Goal: Information Seeking & Learning: Learn about a topic

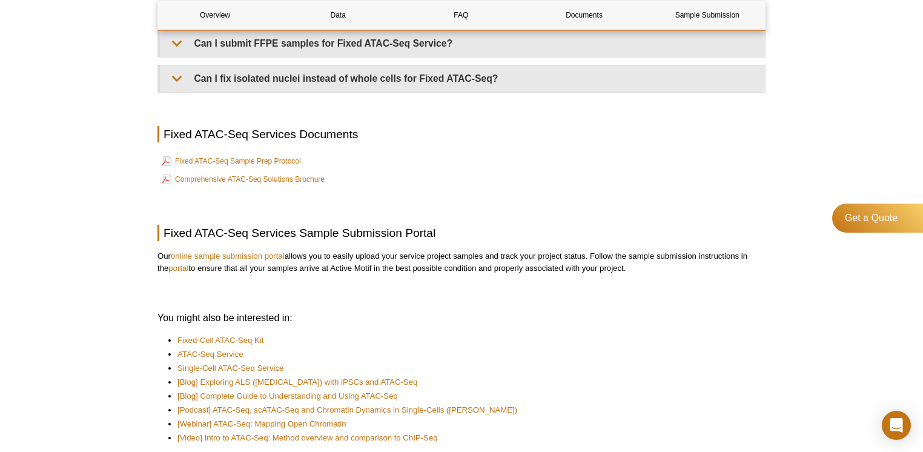
scroll to position [2537, 0]
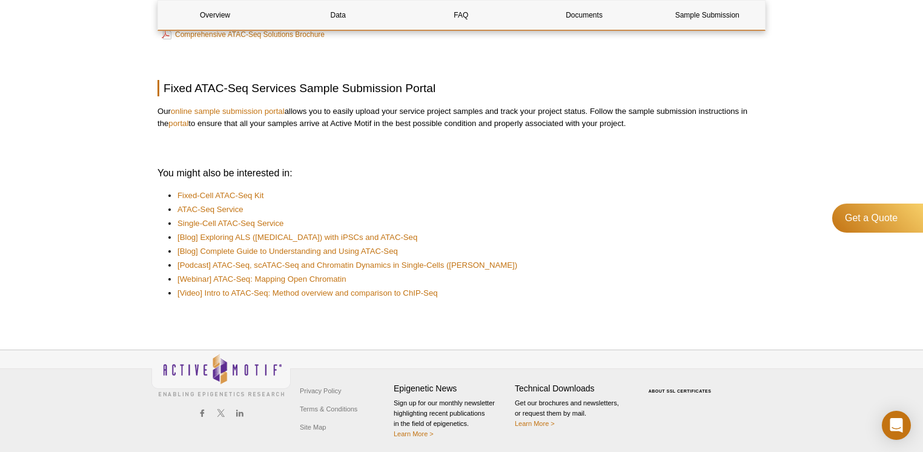
click at [366, 111] on p "Our online sample submission portal allows you to easily upload your service pr…" at bounding box center [462, 117] width 608 height 24
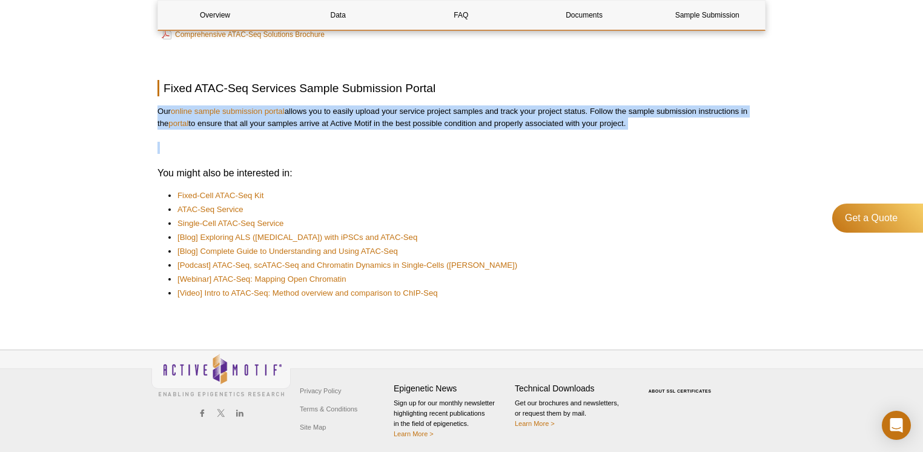
click at [366, 111] on p "Our online sample submission portal allows you to easily upload your service pr…" at bounding box center [462, 117] width 608 height 24
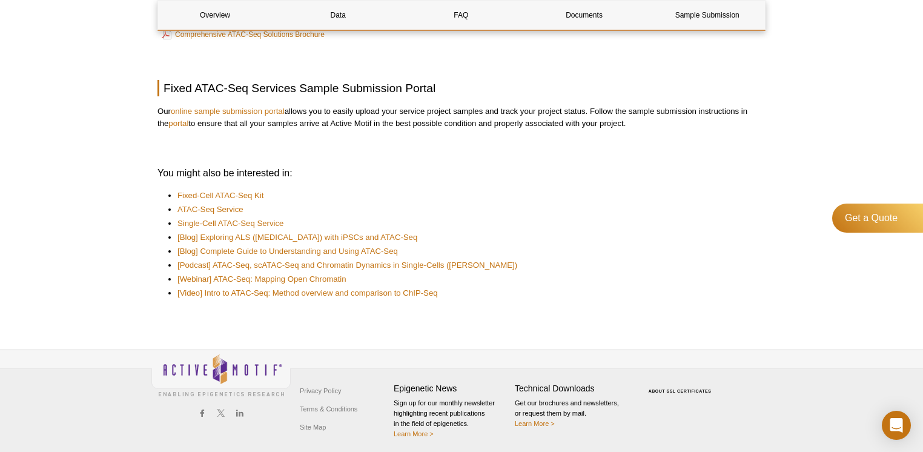
click at [366, 111] on p "Our online sample submission portal allows you to easily upload your service pr…" at bounding box center [462, 117] width 608 height 24
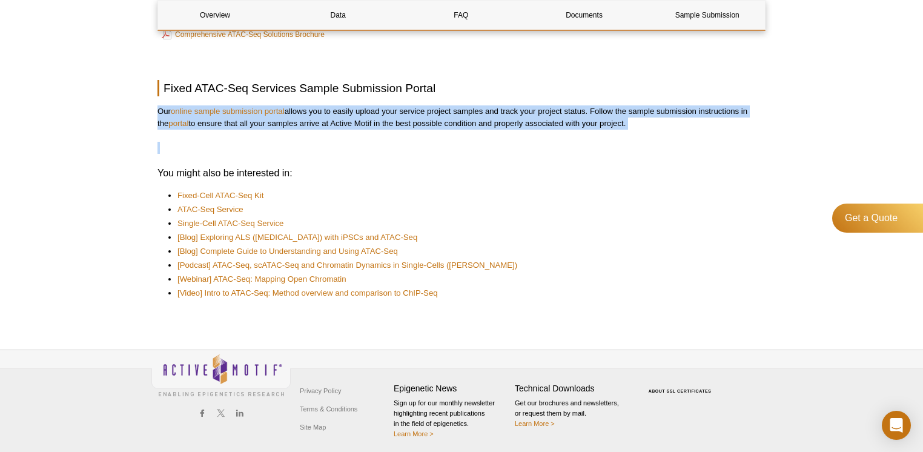
click at [366, 111] on p "Our online sample submission portal allows you to easily upload your service pr…" at bounding box center [462, 117] width 608 height 24
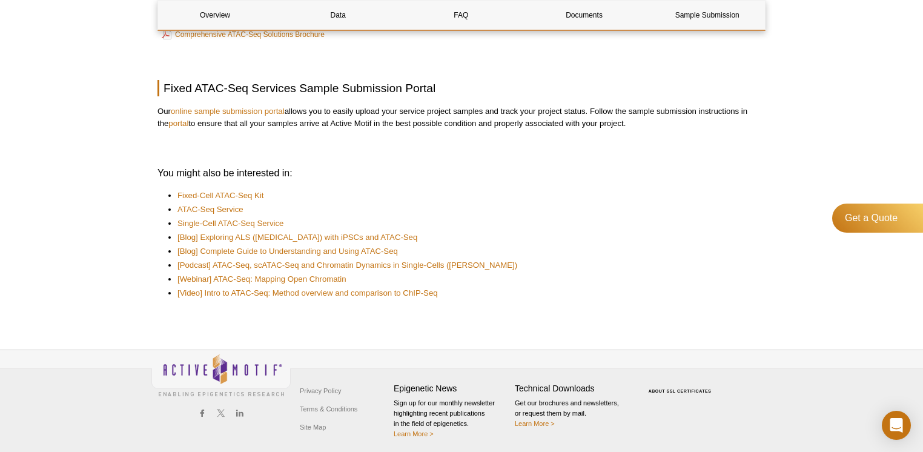
click at [366, 111] on p "Our online sample submission portal allows you to easily upload your service pr…" at bounding box center [462, 117] width 608 height 24
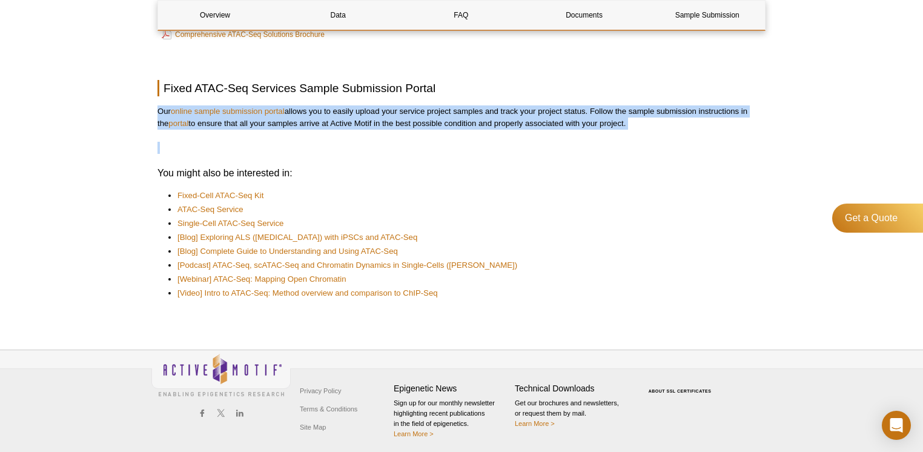
click at [366, 111] on p "Our online sample submission portal allows you to easily upload your service pr…" at bounding box center [462, 117] width 608 height 24
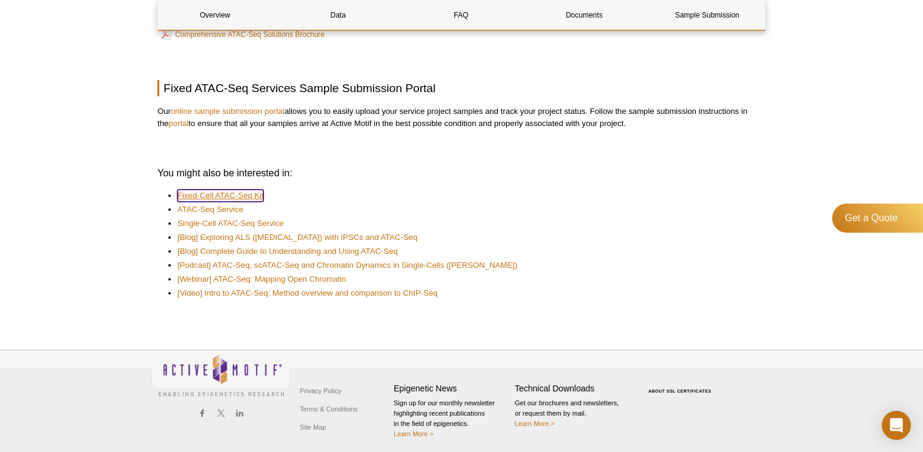
click at [252, 193] on link "Fixed-Cell ATAC-Seq Kit" at bounding box center [221, 196] width 86 height 12
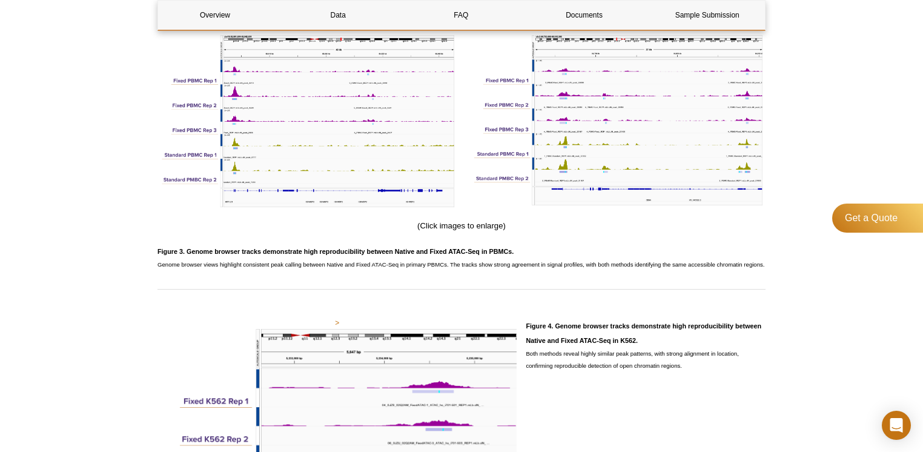
scroll to position [700, 0]
